Goal: Find specific page/section

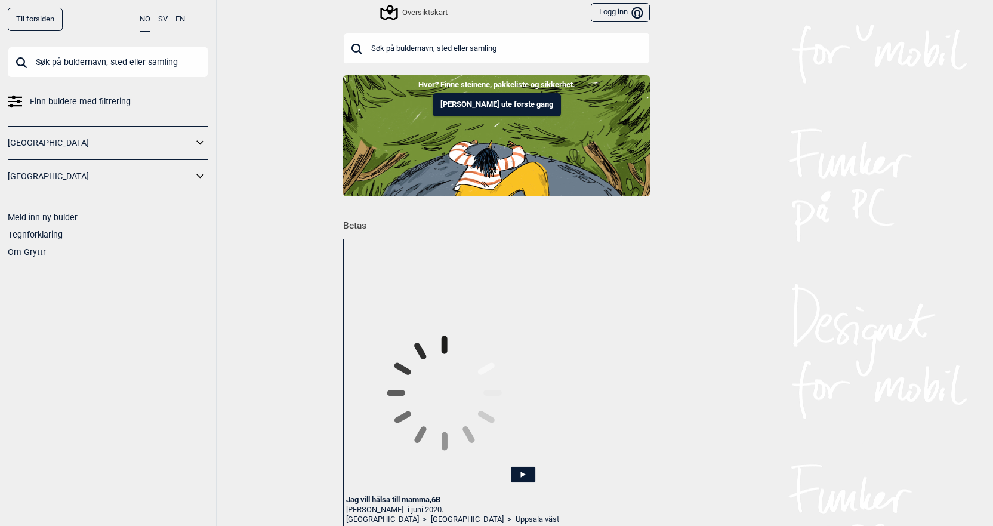
click at [421, 61] on input "text" at bounding box center [496, 48] width 307 height 31
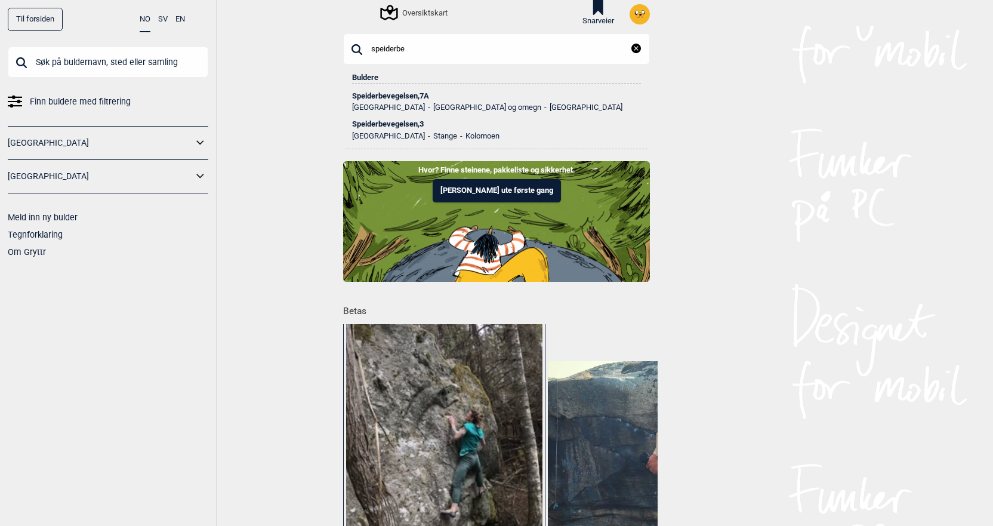
type input "speiderbe"
click at [403, 92] on div "Speiderbevegelsen , 7A" at bounding box center [496, 96] width 289 height 8
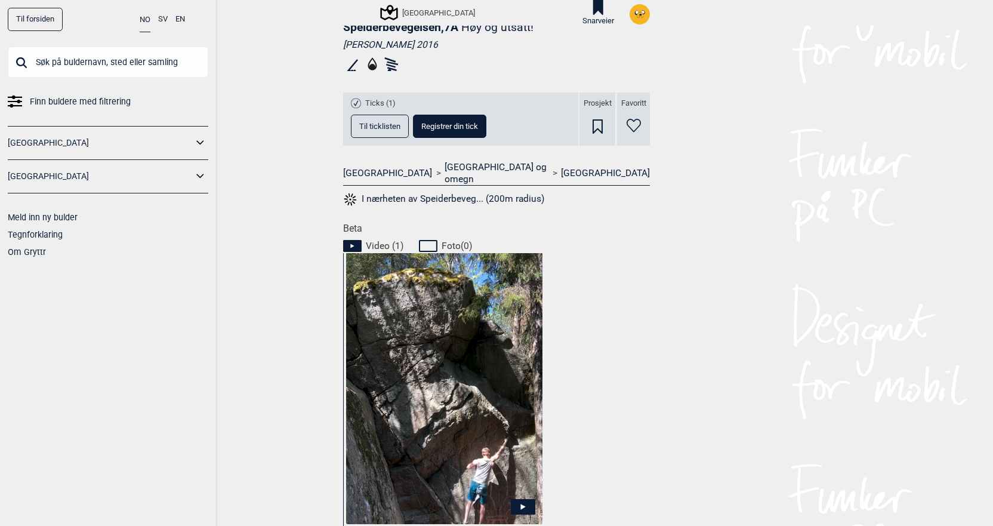
scroll to position [477, 0]
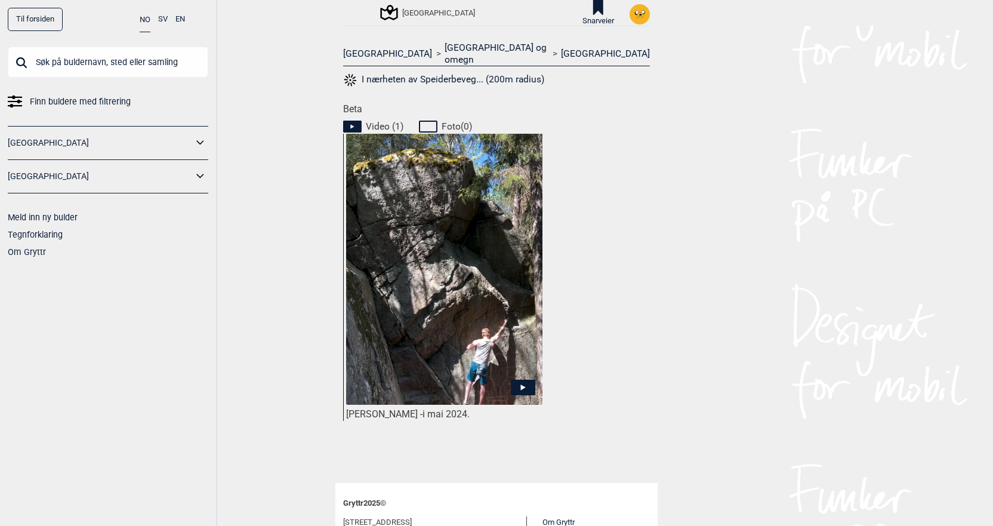
click at [465, 323] on img at bounding box center [444, 303] width 196 height 341
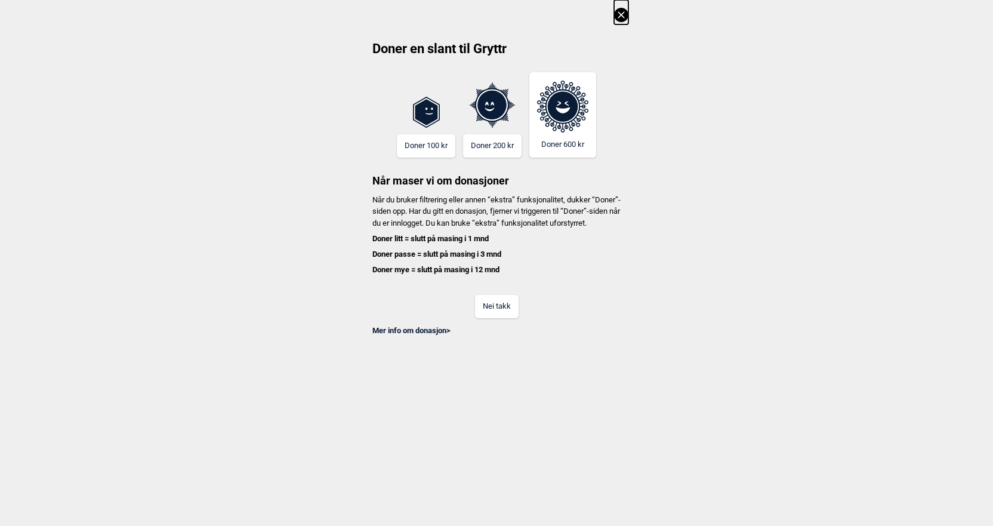
click at [485, 308] on button "Nei takk" at bounding box center [497, 306] width 44 height 23
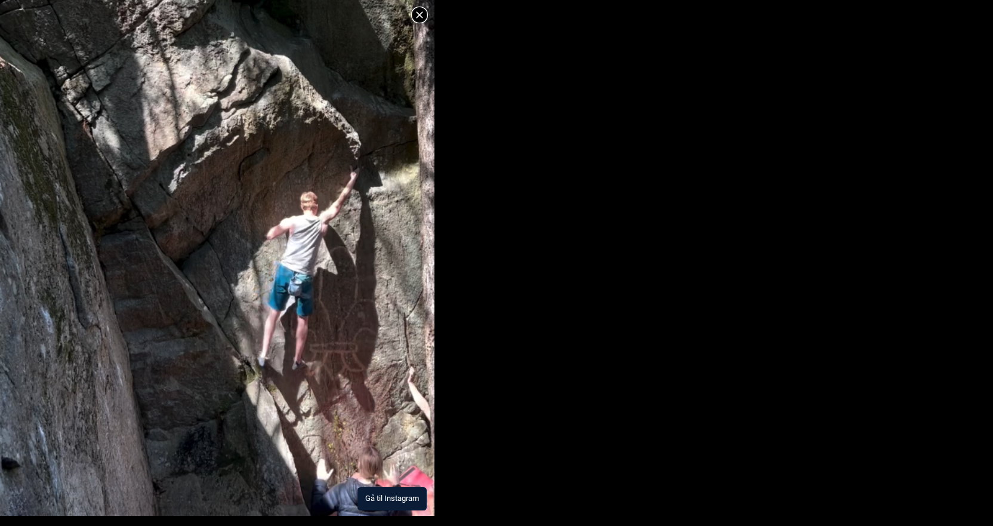
click at [384, 500] on button "Gå til Instagram" at bounding box center [391, 498] width 69 height 23
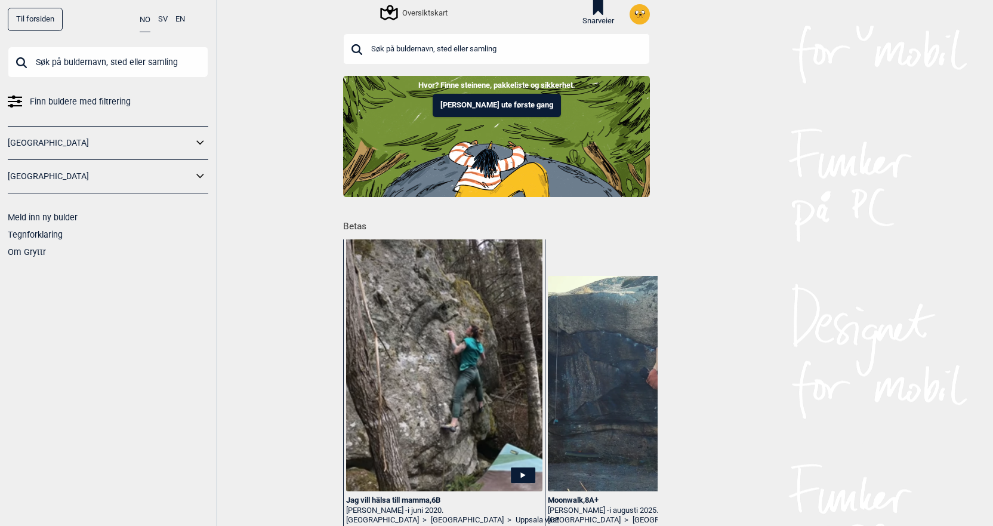
scroll to position [119, 0]
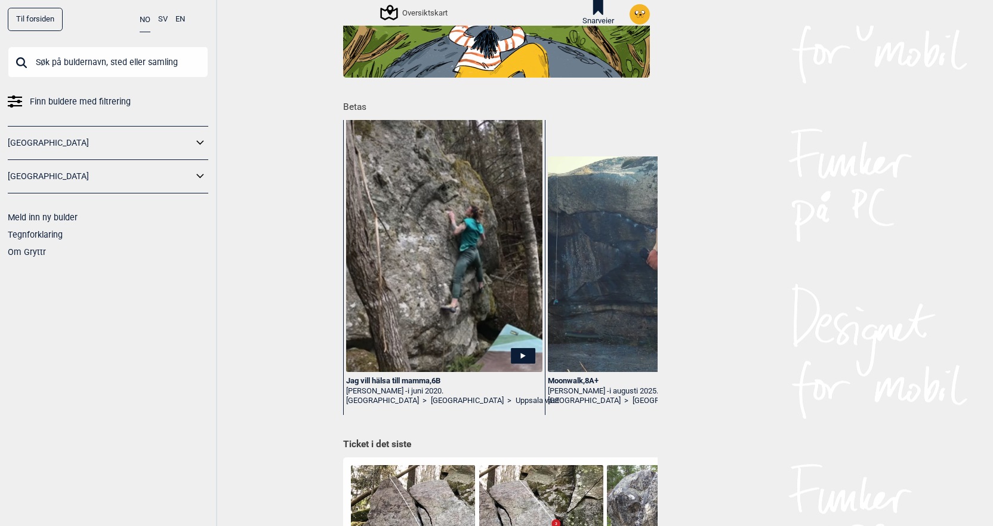
click at [590, 310] on img at bounding box center [646, 263] width 196 height 215
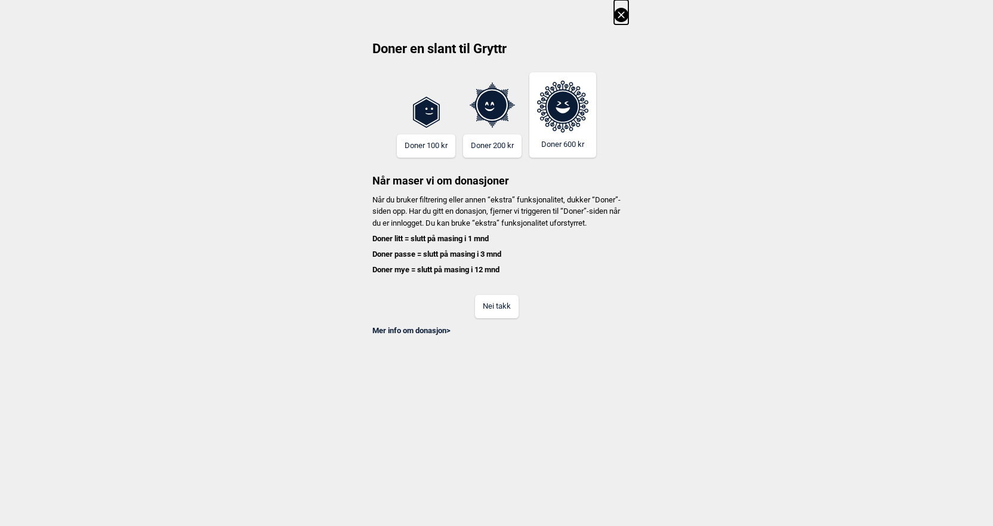
click at [502, 312] on button "Nei takk" at bounding box center [497, 306] width 44 height 23
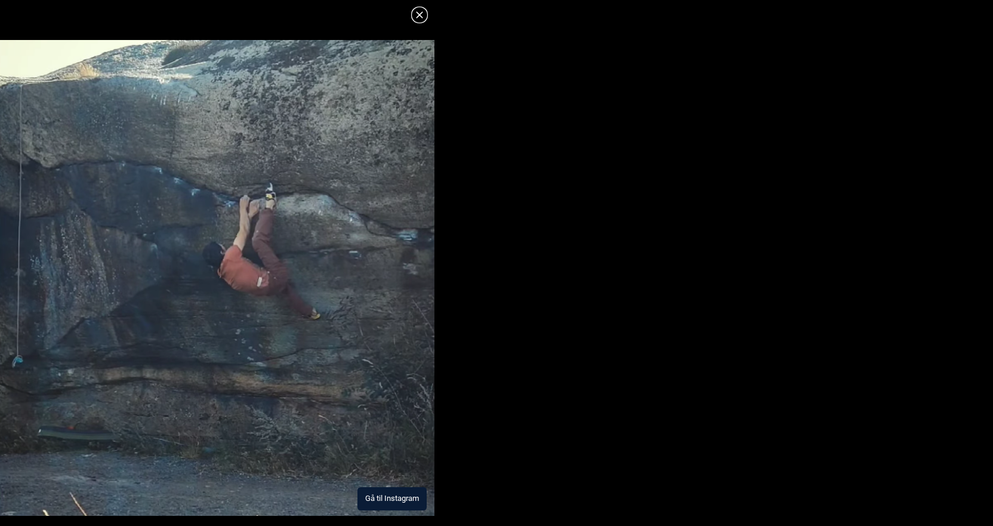
click at [408, 502] on button "Gå til Instagram" at bounding box center [391, 498] width 69 height 23
